Goal: Information Seeking & Learning: Compare options

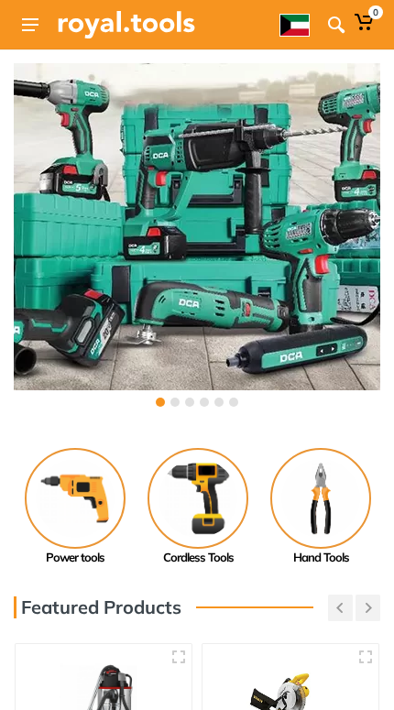
click at [338, 24] on icon at bounding box center [336, 25] width 18 height 18
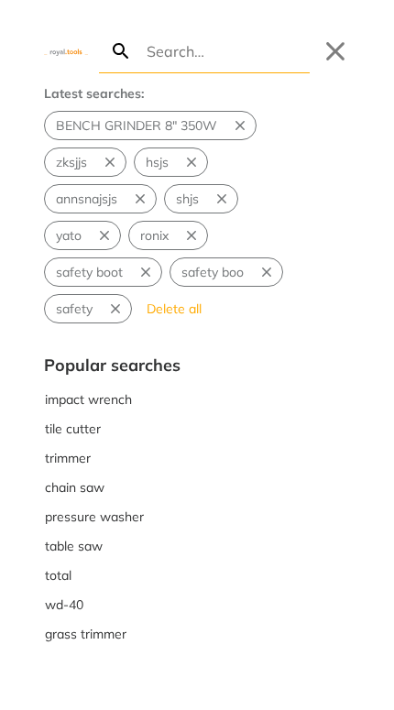
type input "8"
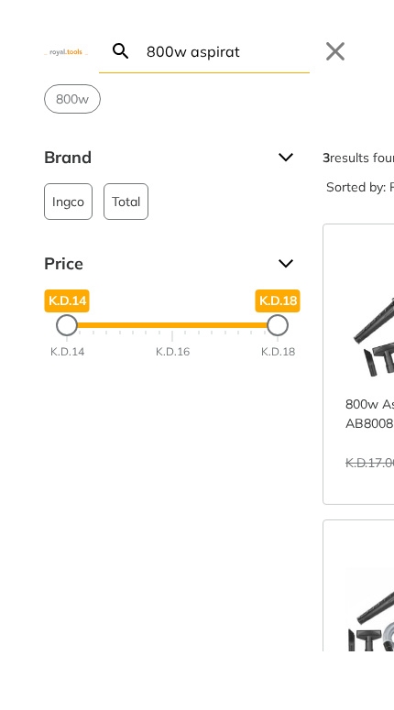
type input "800w aspirat"
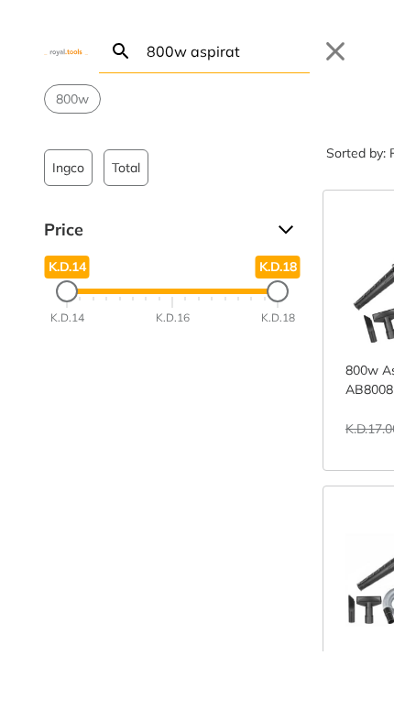
scroll to position [36, 0]
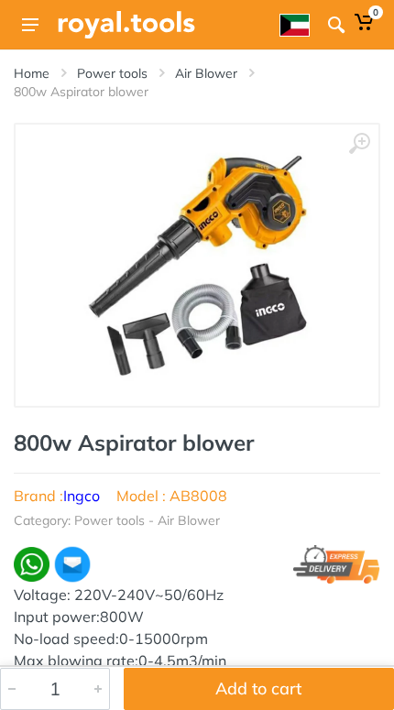
click at [330, 29] on icon at bounding box center [336, 25] width 18 height 18
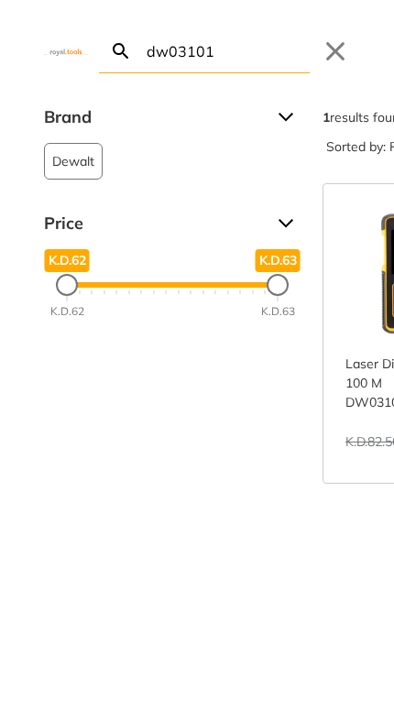
type input "dw03101"
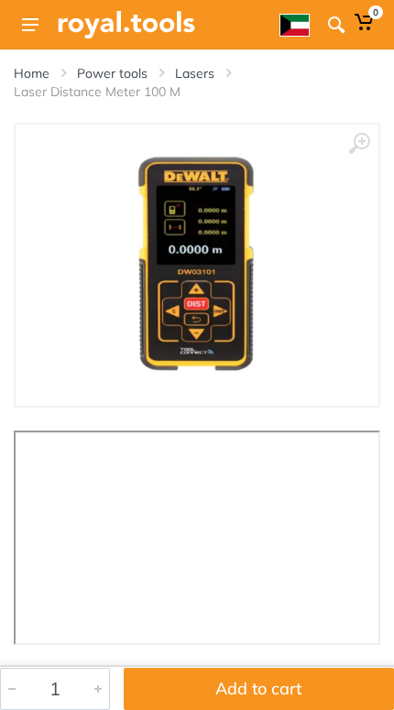
click at [336, 19] on icon at bounding box center [336, 25] width 18 height 18
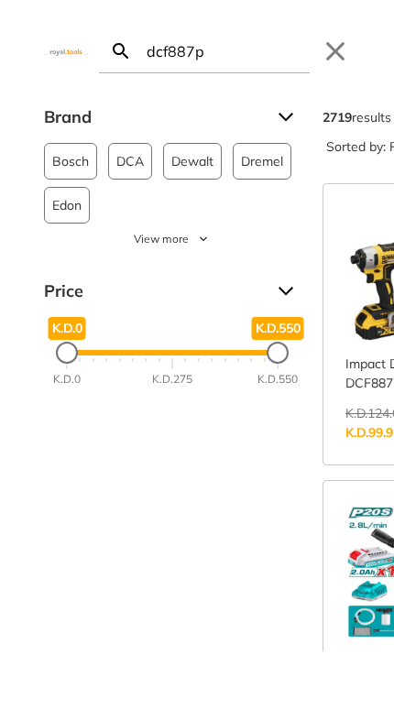
type input "dcf887p"
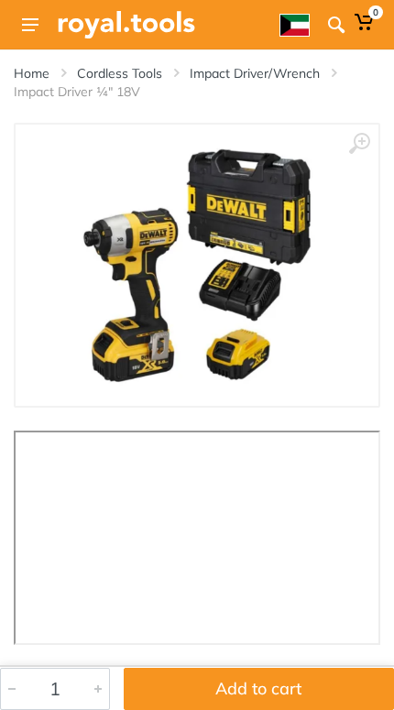
click at [349, 21] on span at bounding box center [335, 24] width 27 height 33
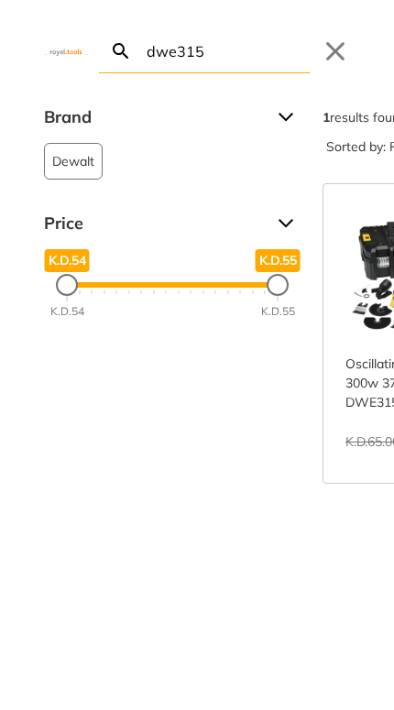
type input "dwe315"
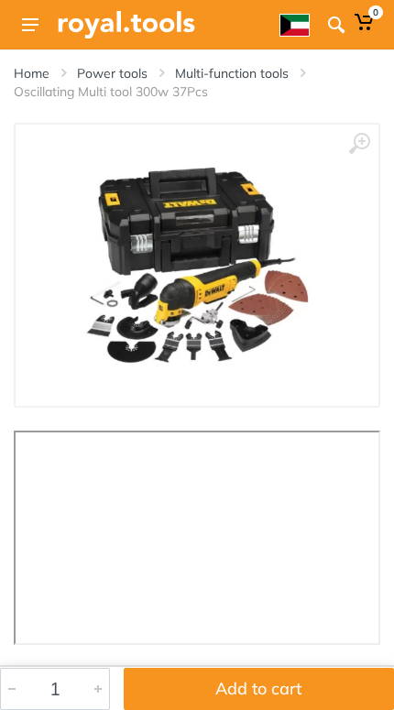
click at [328, 16] on icon at bounding box center [336, 25] width 18 height 18
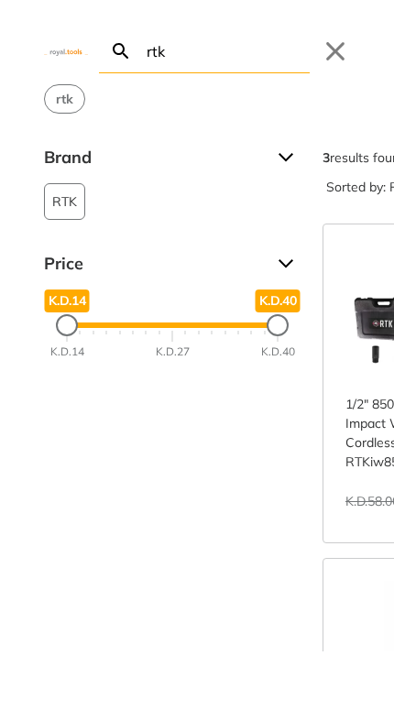
type input "rtk"
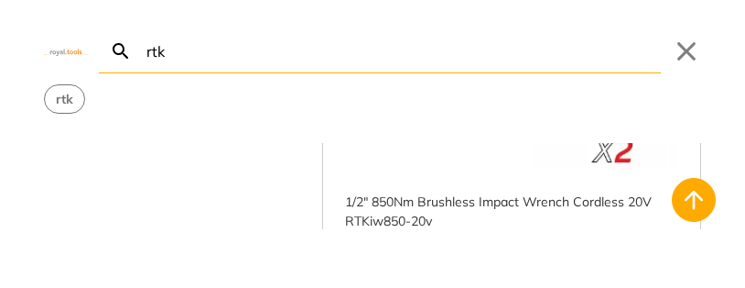
scroll to position [374, 0]
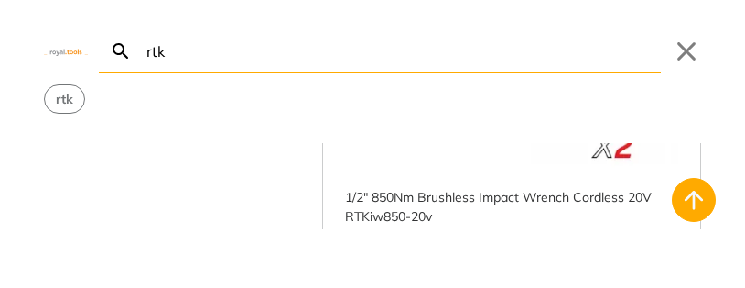
click at [393, 275] on link "View more →" at bounding box center [511, 275] width 333 height 0
